Goal: Task Accomplishment & Management: Use online tool/utility

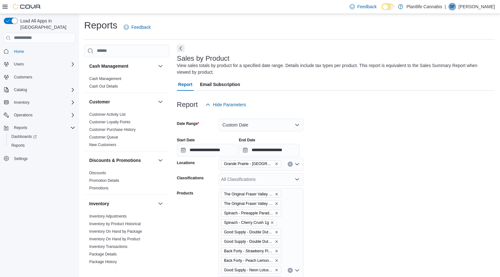
scroll to position [39, 0]
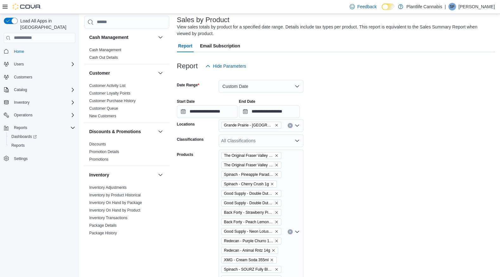
click at [276, 126] on icon "Remove Grande Prairie - Cobblestone from selection in this group" at bounding box center [277, 125] width 4 height 4
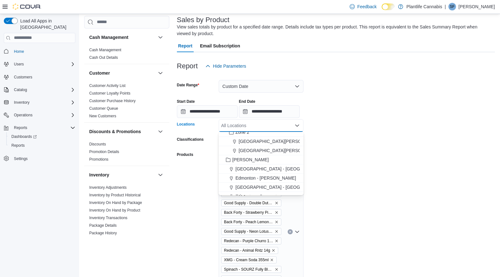
scroll to position [95, 0]
click at [278, 144] on span "Fort McMurray - Eagle Ridge" at bounding box center [305, 143] width 133 height 6
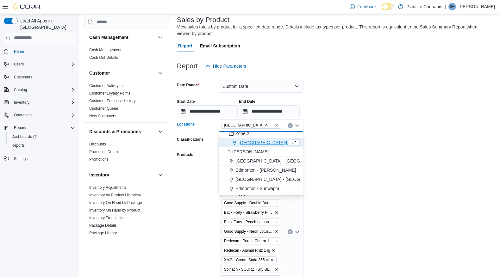
click at [343, 172] on form "**********" at bounding box center [336, 233] width 318 height 320
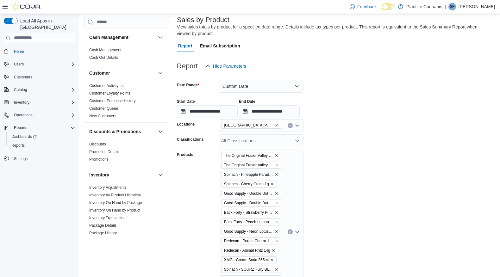
scroll to position [162, 0]
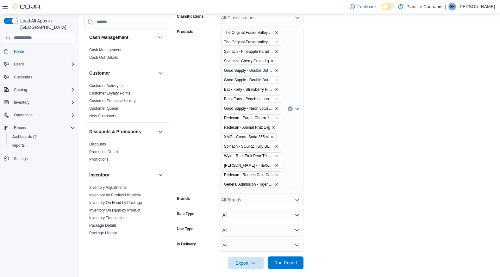
drag, startPoint x: 287, startPoint y: 256, endPoint x: 289, endPoint y: 258, distance: 3.6
click at [287, 256] on div at bounding box center [336, 254] width 318 height 5
drag, startPoint x: 289, startPoint y: 259, endPoint x: 324, endPoint y: 226, distance: 47.7
click at [289, 259] on span "Run Report" at bounding box center [286, 263] width 28 height 13
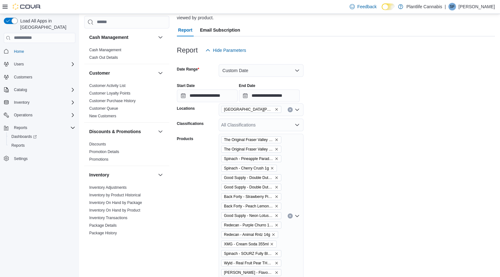
scroll to position [54, 0]
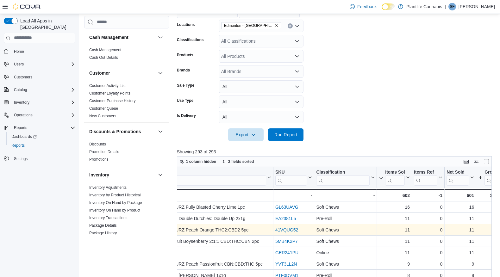
scroll to position [136, 0]
